Goal: Information Seeking & Learning: Learn about a topic

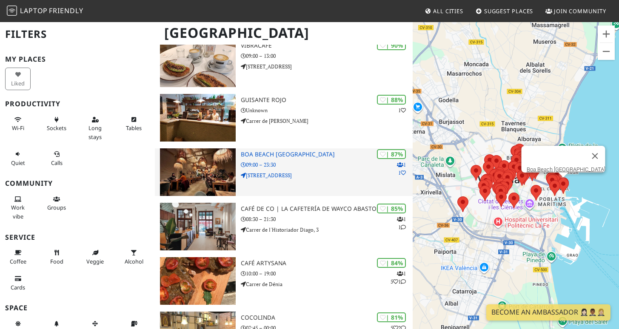
scroll to position [192, 0]
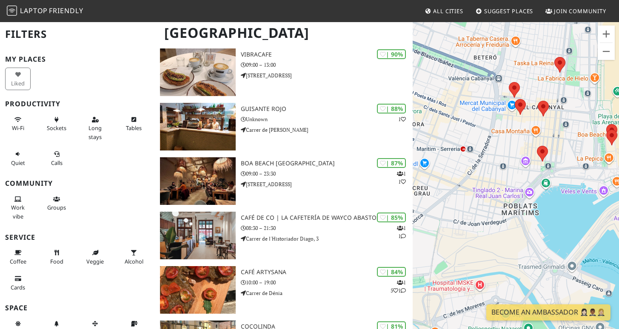
drag, startPoint x: 570, startPoint y: 161, endPoint x: 528, endPoint y: 178, distance: 45.4
click at [528, 178] on div "To navigate, press the arrow keys." at bounding box center [516, 185] width 206 height 329
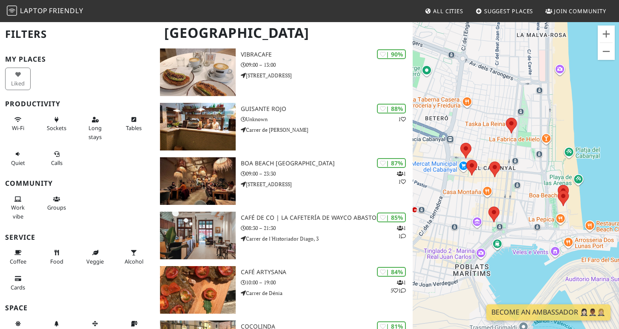
drag, startPoint x: 529, startPoint y: 168, endPoint x: 545, endPoint y: 178, distance: 18.8
click at [545, 180] on div "To navigate, press the arrow keys." at bounding box center [516, 185] width 206 height 329
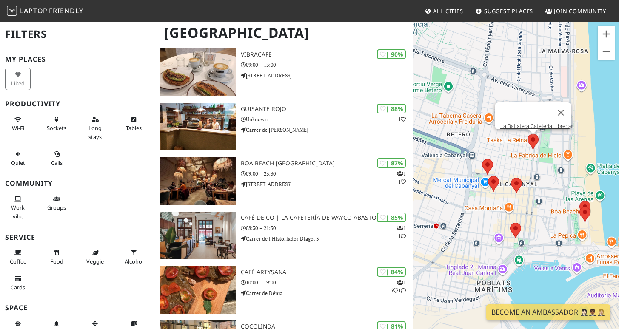
click at [528, 134] on area at bounding box center [528, 134] width 0 height 0
click at [519, 105] on div at bounding box center [525, 113] width 51 height 20
click at [520, 123] on link "La Batisfera Cafeteria Librería" at bounding box center [535, 126] width 71 height 6
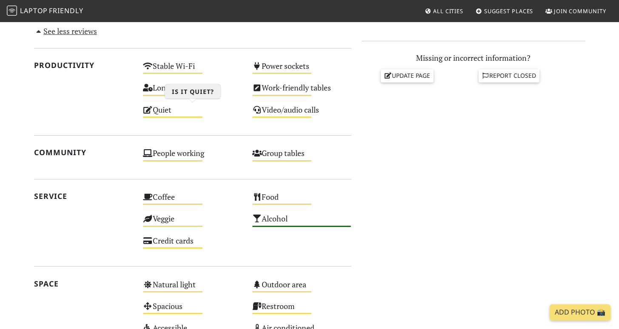
scroll to position [314, 0]
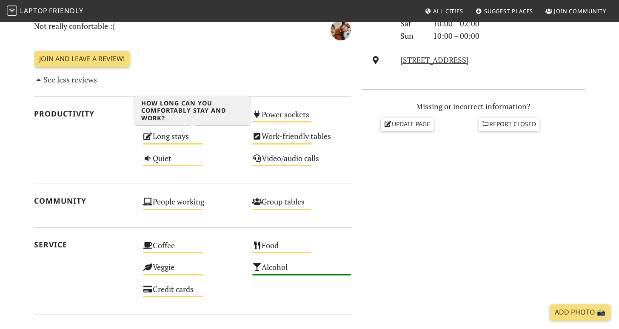
click at [176, 136] on div "Long stays Medium" at bounding box center [192, 140] width 109 height 22
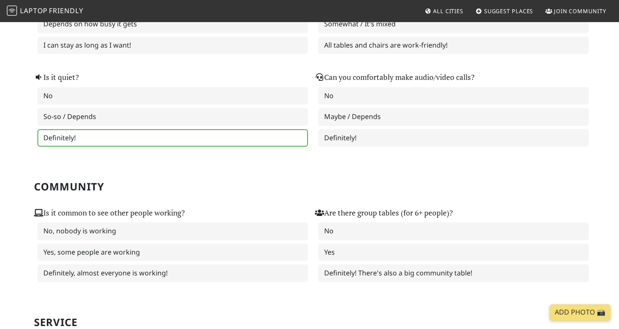
scroll to position [304, 0]
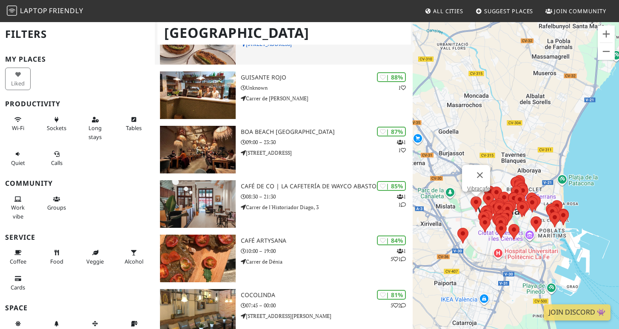
scroll to position [8, 0]
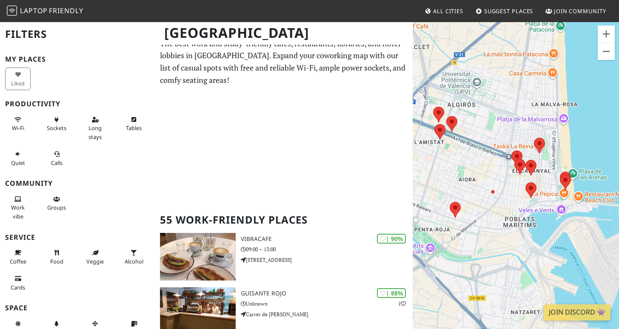
drag, startPoint x: 532, startPoint y: 173, endPoint x: 442, endPoint y: 102, distance: 114.8
click at [442, 102] on div "To navigate, press the arrow keys." at bounding box center [516, 185] width 206 height 329
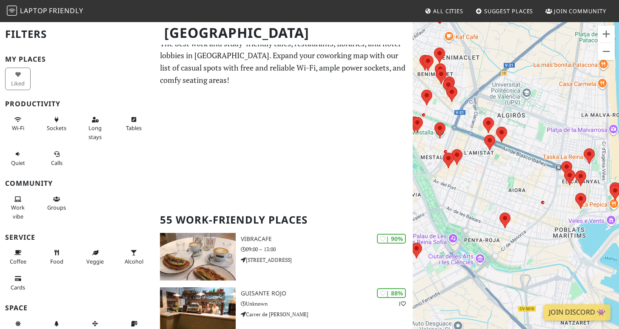
drag, startPoint x: 480, startPoint y: 120, endPoint x: 539, endPoint y: 146, distance: 64.8
click at [515, 131] on div "To navigate, press the arrow keys." at bounding box center [516, 185] width 206 height 329
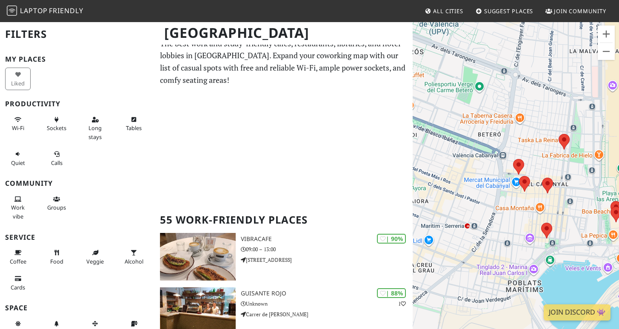
drag, startPoint x: 559, startPoint y: 192, endPoint x: 527, endPoint y: 151, distance: 51.8
click at [527, 151] on div "To navigate, press the arrow keys." at bounding box center [516, 185] width 206 height 329
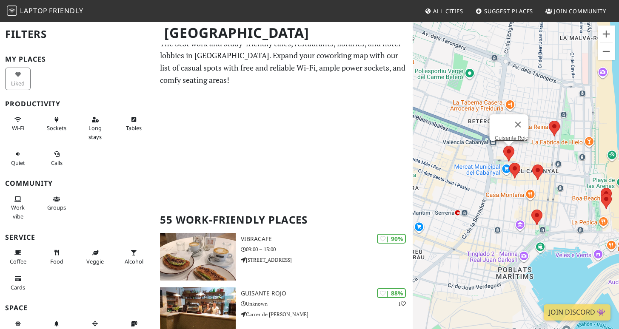
click at [503, 146] on area at bounding box center [503, 146] width 0 height 0
click at [507, 135] on link "Guisante Rojo" at bounding box center [511, 138] width 34 height 6
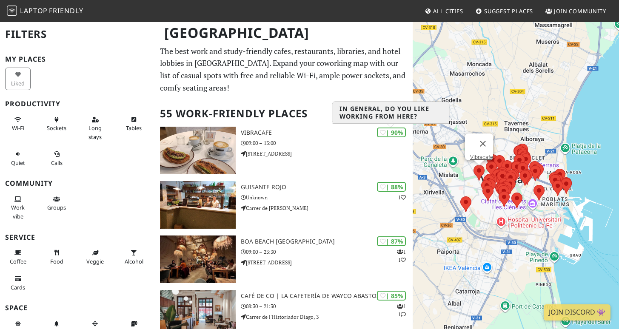
scroll to position [8, 0]
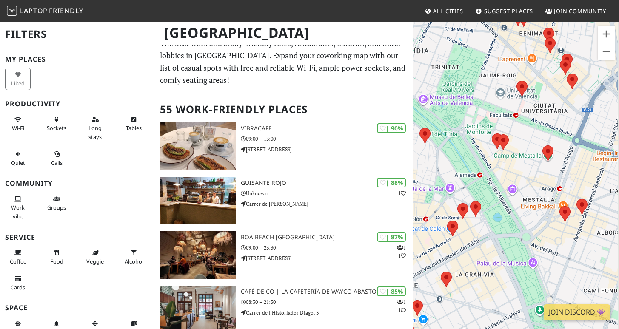
drag, startPoint x: 508, startPoint y: 203, endPoint x: 416, endPoint y: 176, distance: 96.1
click at [416, 176] on div "To navigate, press the arrow keys." at bounding box center [516, 185] width 206 height 329
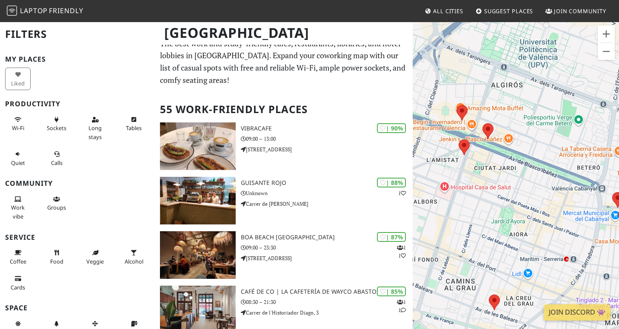
drag, startPoint x: 496, startPoint y: 154, endPoint x: 438, endPoint y: 172, distance: 60.3
click at [438, 172] on div "To navigate, press the arrow keys." at bounding box center [516, 185] width 206 height 329
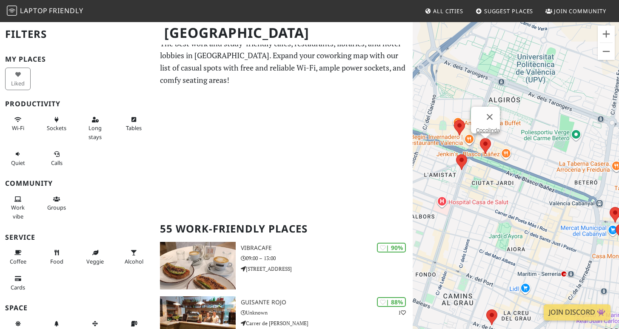
click at [480, 138] on area at bounding box center [480, 138] width 0 height 0
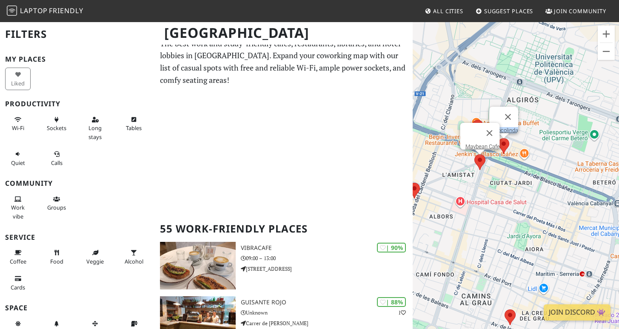
click at [474, 154] on area at bounding box center [474, 154] width 0 height 0
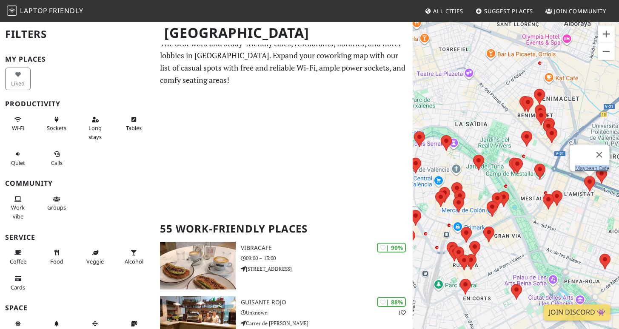
drag, startPoint x: 439, startPoint y: 134, endPoint x: 507, endPoint y: 146, distance: 68.4
click at [512, 152] on div "To navigate, press the arrow keys. Maybean Cafe" at bounding box center [516, 185] width 206 height 329
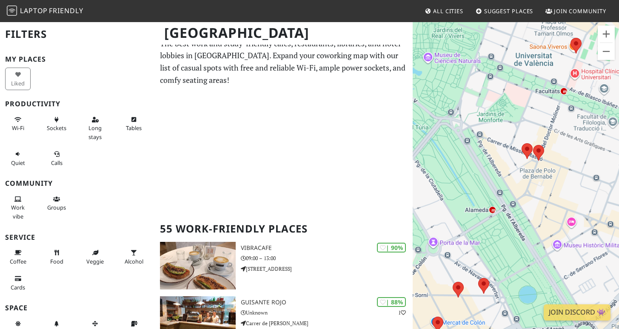
drag, startPoint x: 499, startPoint y: 165, endPoint x: 478, endPoint y: 127, distance: 43.2
click at [478, 127] on div "To navigate, press the arrow keys. Maybean Cafe" at bounding box center [516, 185] width 206 height 329
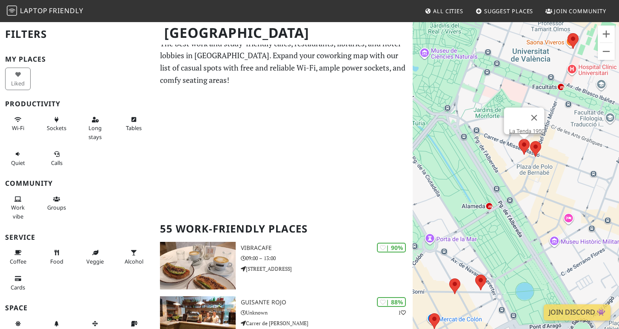
click at [519, 139] on area at bounding box center [519, 139] width 0 height 0
click at [520, 128] on link "La Tenda 1950" at bounding box center [526, 131] width 35 height 6
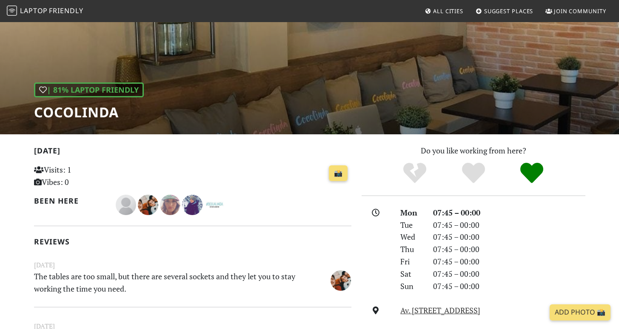
scroll to position [37, 0]
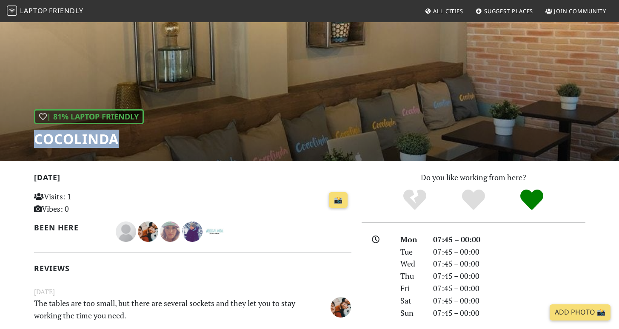
drag, startPoint x: 28, startPoint y: 141, endPoint x: 167, endPoint y: 143, distance: 138.7
click at [167, 143] on div "| 81% Laptop Friendly Cocolinda" at bounding box center [309, 72] width 619 height 177
copy h1 "Cocolinda"
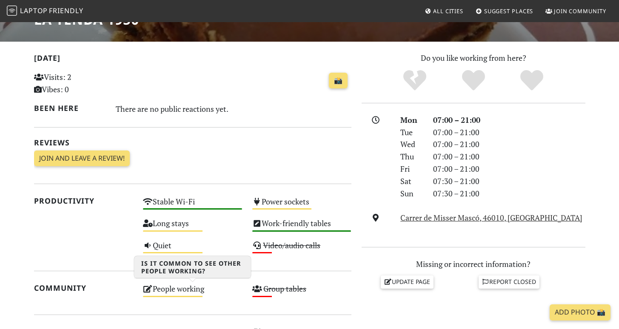
scroll to position [273, 0]
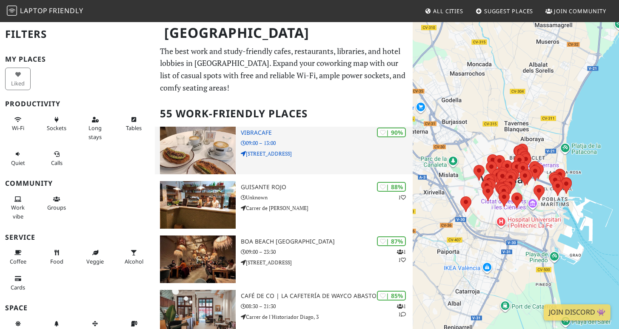
scroll to position [8, 0]
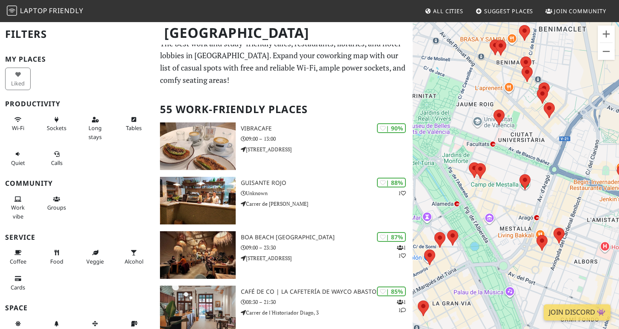
drag, startPoint x: 482, startPoint y: 126, endPoint x: 486, endPoint y: 135, distance: 10.5
click at [485, 142] on div "To navigate, press the arrow keys." at bounding box center [516, 185] width 206 height 329
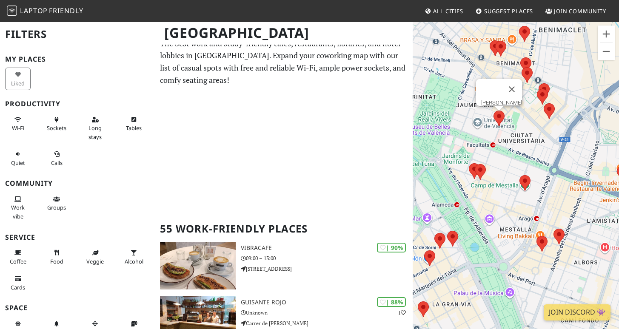
click at [493, 111] on area at bounding box center [493, 111] width 0 height 0
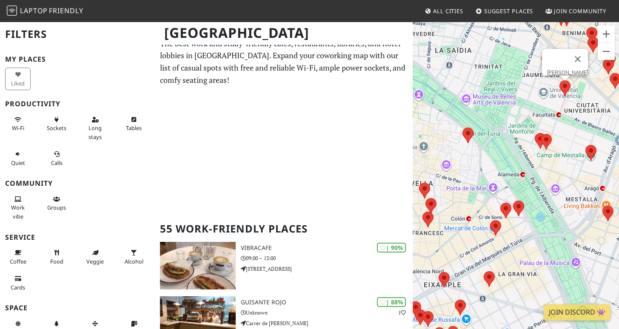
drag, startPoint x: 500, startPoint y: 147, endPoint x: 567, endPoint y: 117, distance: 72.7
click at [567, 117] on div "To navigate, press the arrow keys. Paniacos Gomez Ferrer" at bounding box center [516, 185] width 206 height 329
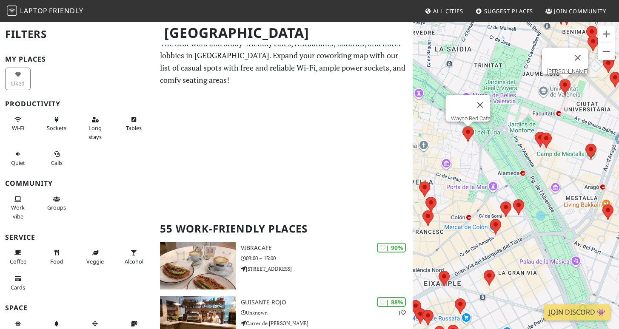
click at [462, 126] on area at bounding box center [462, 126] width 0 height 0
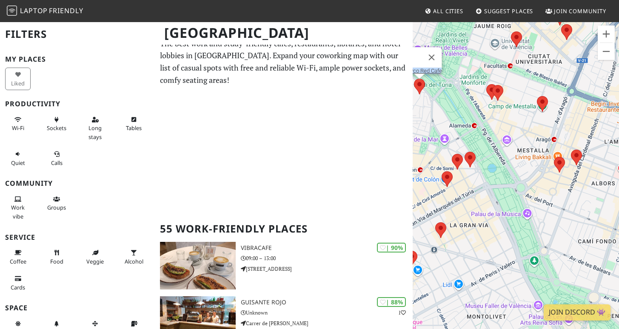
drag, startPoint x: 499, startPoint y: 131, endPoint x: 463, endPoint y: 122, distance: 37.2
click at [449, 81] on div "To navigate, press the arrow keys. Wayco Red Cafe" at bounding box center [516, 185] width 206 height 329
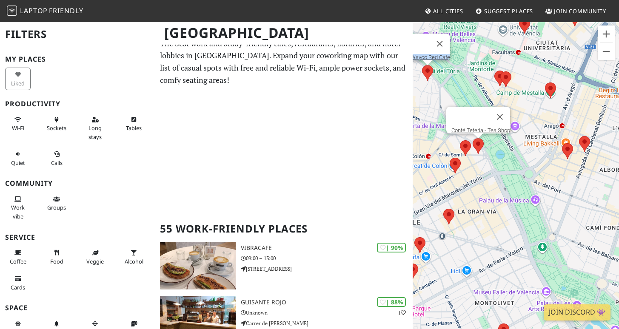
click at [473, 138] on area at bounding box center [473, 138] width 0 height 0
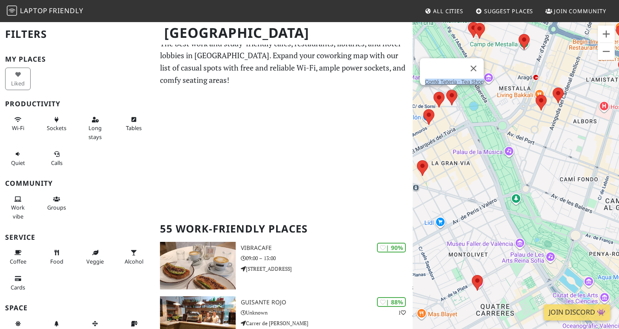
drag, startPoint x: 470, startPoint y: 143, endPoint x: 481, endPoint y: 118, distance: 26.7
click at [481, 118] on div "To navigate, press the arrow keys. Conté Tetería - Tea Shop" at bounding box center [516, 185] width 206 height 329
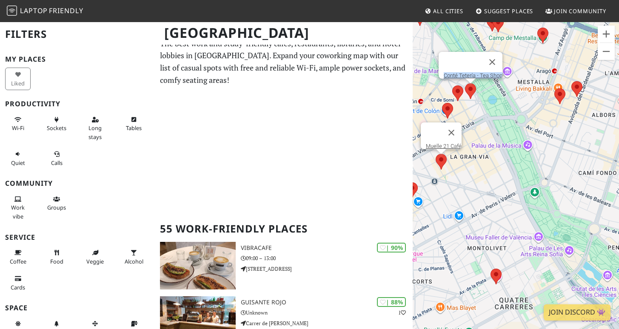
click at [438, 160] on div "To navigate, press the arrow keys. Conté Tetería - Tea Shop Muelle 21 Café" at bounding box center [516, 185] width 206 height 329
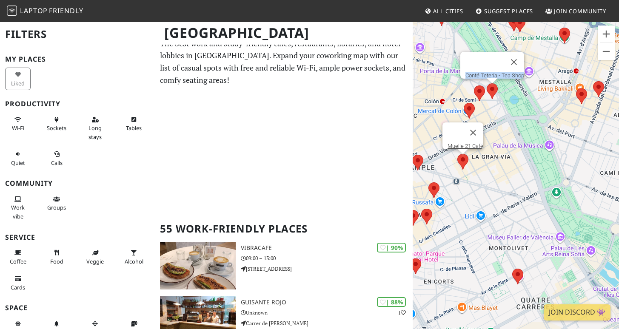
click at [457, 154] on area at bounding box center [457, 154] width 0 height 0
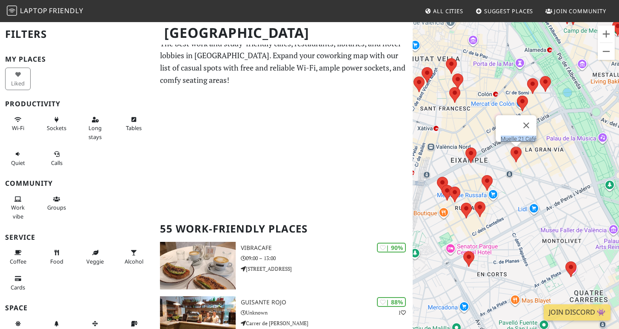
drag, startPoint x: 509, startPoint y: 161, endPoint x: 555, endPoint y: 145, distance: 48.9
click at [555, 144] on div "To navigate, press the arrow keys. Muelle 21 Café" at bounding box center [516, 185] width 206 height 329
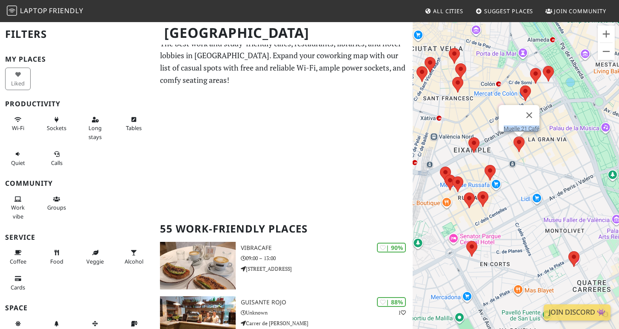
drag, startPoint x: 511, startPoint y: 165, endPoint x: 539, endPoint y: 158, distance: 28.6
click at [539, 158] on div "To navigate, press the arrow keys. Muelle 21 Café" at bounding box center [516, 185] width 206 height 329
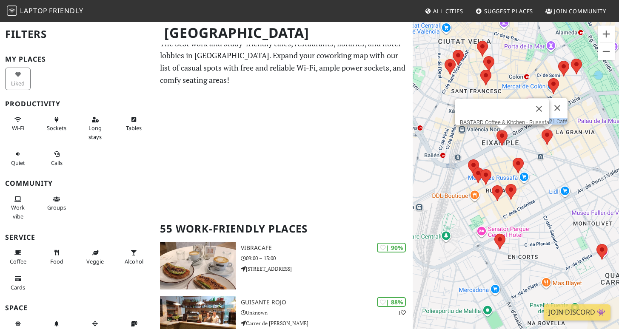
click at [496, 130] on area at bounding box center [496, 130] width 0 height 0
click at [468, 160] on area at bounding box center [468, 160] width 0 height 0
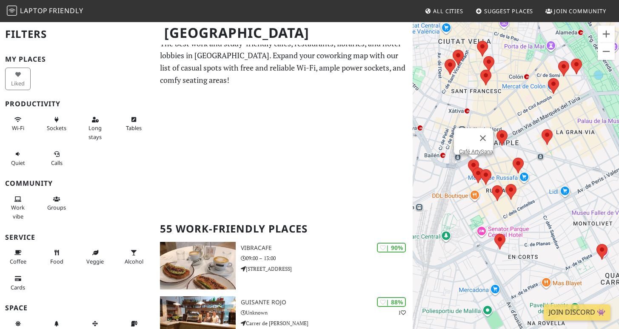
click at [480, 177] on img at bounding box center [485, 177] width 11 height 16
click at [473, 168] on area at bounding box center [473, 168] width 0 height 0
click at [480, 169] on area at bounding box center [480, 169] width 0 height 0
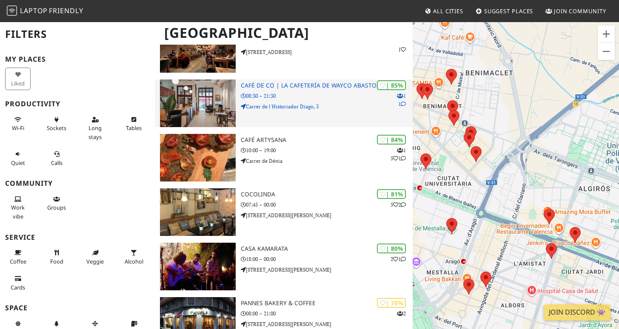
scroll to position [325, 0]
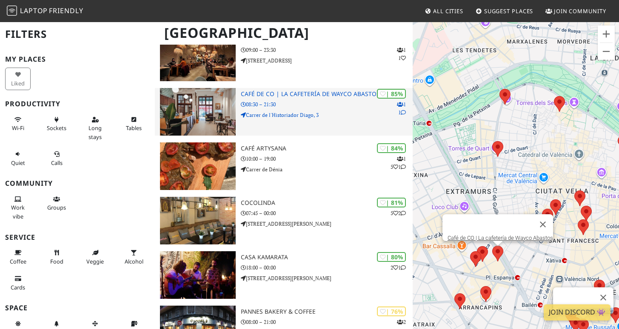
click at [304, 92] on h3 "Café de CO | La cafetería de Wayco Abastos" at bounding box center [327, 94] width 172 height 7
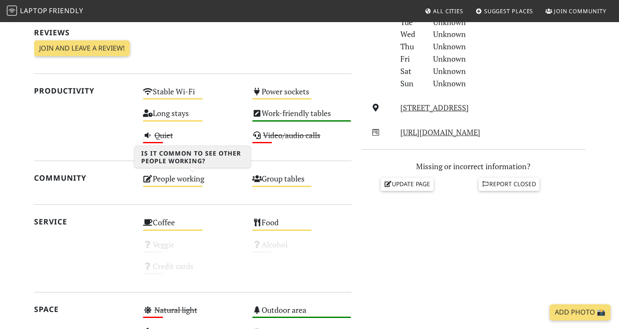
scroll to position [212, 0]
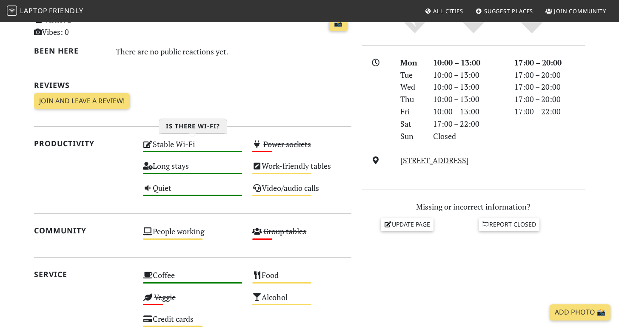
scroll to position [214, 0]
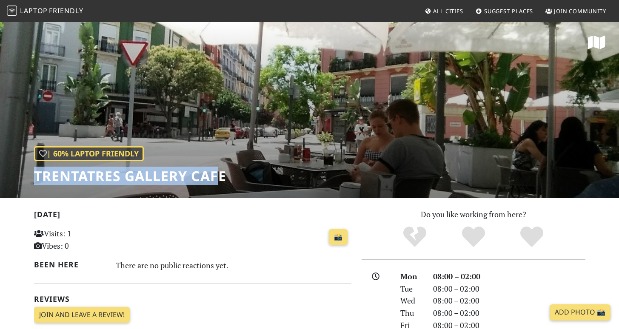
drag, startPoint x: 30, startPoint y: 174, endPoint x: 219, endPoint y: 176, distance: 188.9
click at [217, 175] on div "| 60% Laptop Friendly Trentatres Gallery Cafe" at bounding box center [309, 109] width 619 height 177
drag, startPoint x: 233, startPoint y: 175, endPoint x: 0, endPoint y: 171, distance: 232.7
click at [0, 171] on div "| 60% Laptop Friendly Trentatres Gallery Cafe" at bounding box center [309, 109] width 619 height 177
copy h1 "Trentatres Gallery Cafe"
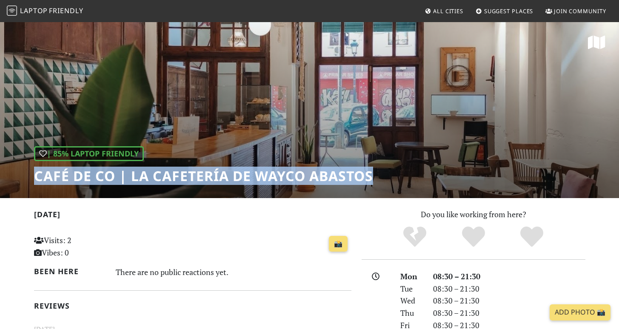
drag, startPoint x: 31, startPoint y: 177, endPoint x: 446, endPoint y: 183, distance: 414.4
click at [449, 183] on div "| 85% Laptop Friendly Café de CO | La cafetería de Wayco Abastos" at bounding box center [309, 109] width 619 height 177
copy h1 "Café de CO | La cafetería de Wayco Abastos"
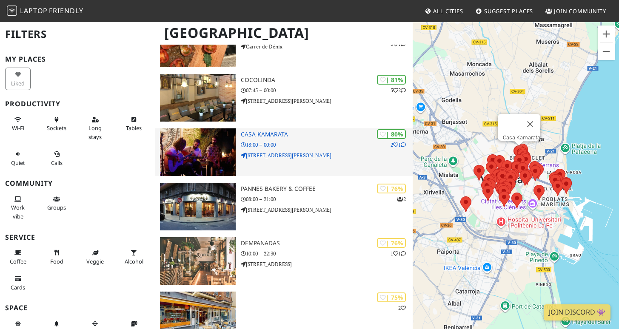
scroll to position [448, 0]
click at [268, 134] on h3 "Casa Kamarata" at bounding box center [327, 134] width 172 height 7
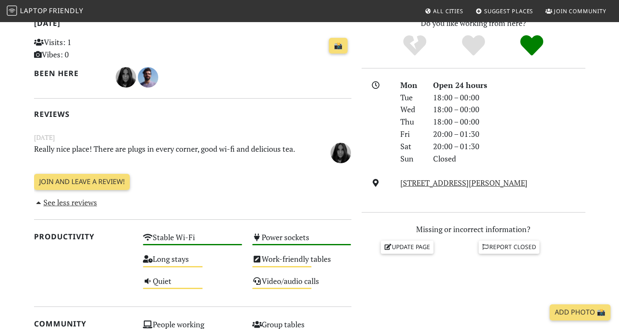
scroll to position [65, 0]
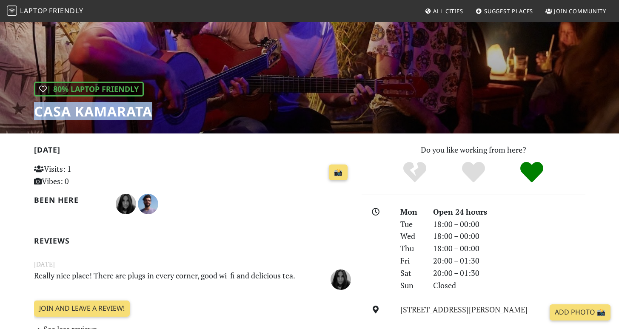
drag, startPoint x: 30, startPoint y: 112, endPoint x: 210, endPoint y: 114, distance: 180.4
click at [211, 114] on div "| 80% Laptop Friendly Casa Kamarata" at bounding box center [309, 45] width 619 height 177
copy h1 "Casa Kamarata"
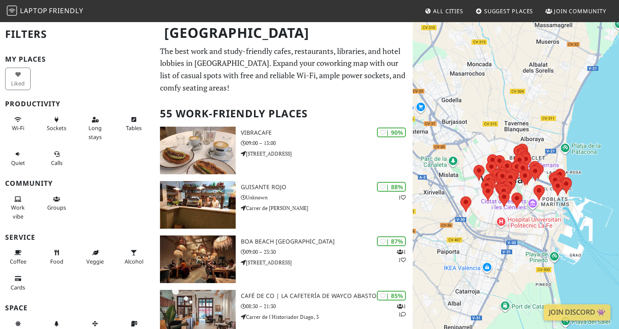
scroll to position [378, 0]
